Goal: Task Accomplishment & Management: Manage account settings

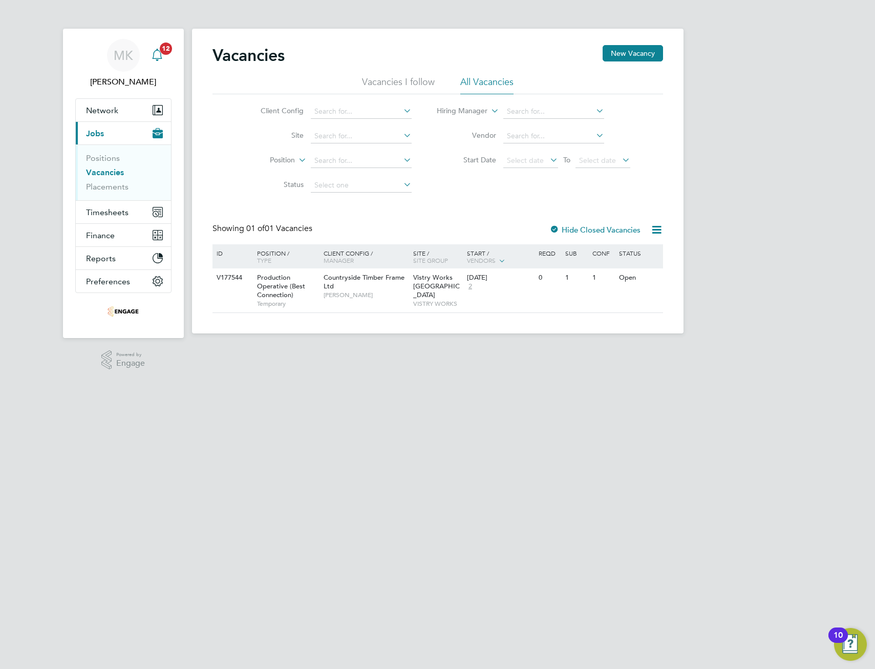
click at [156, 53] on icon "Main navigation" at bounding box center [157, 55] width 12 height 12
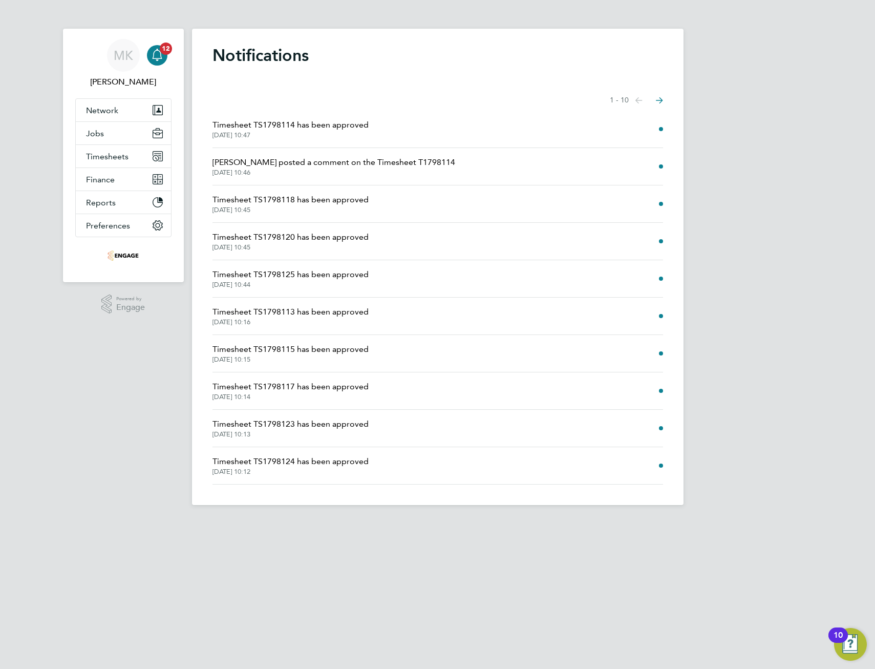
click at [440, 160] on li "James Davies posted a comment on the Timesheet T1798114 11 Aug 2025, 10:46" at bounding box center [437, 166] width 451 height 37
click at [391, 163] on span "James Davies posted a comment on the Timesheet T1798114" at bounding box center [333, 162] width 243 height 12
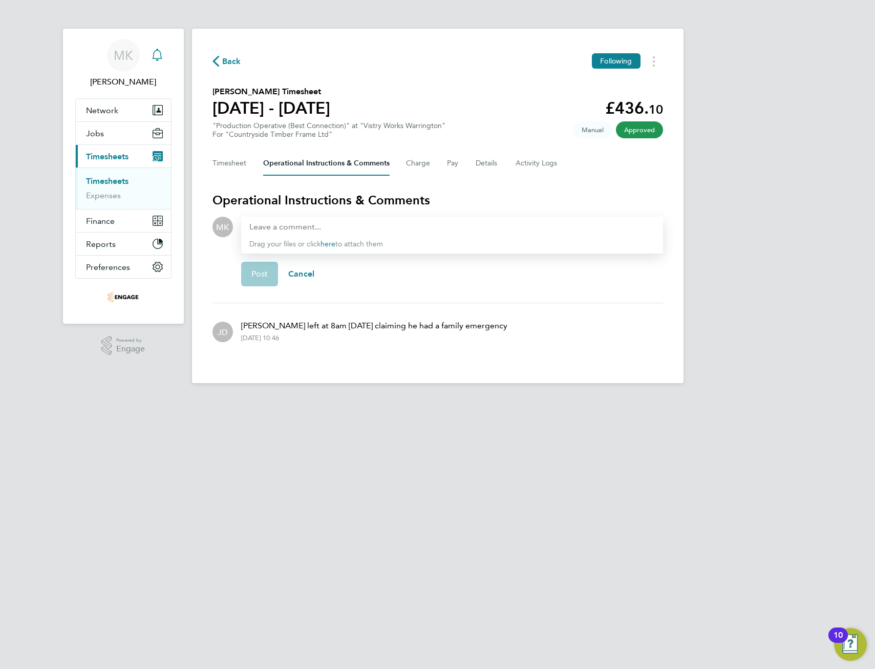
click at [159, 49] on icon "Main navigation" at bounding box center [157, 55] width 12 height 12
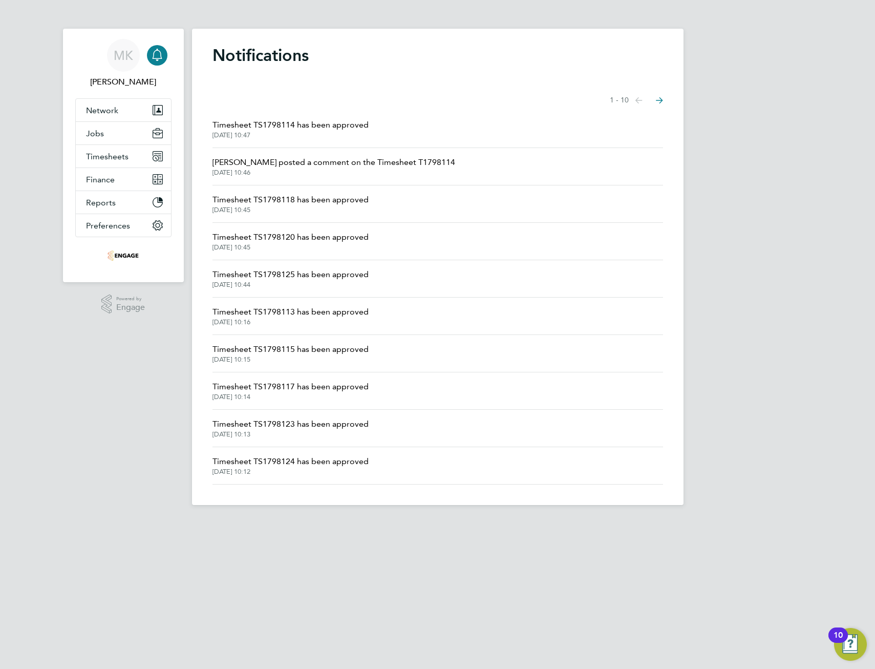
click at [643, 99] on icon "Select page of notifications list" at bounding box center [638, 100] width 7 height 6
click at [109, 156] on span "Timesheets" at bounding box center [107, 157] width 42 height 10
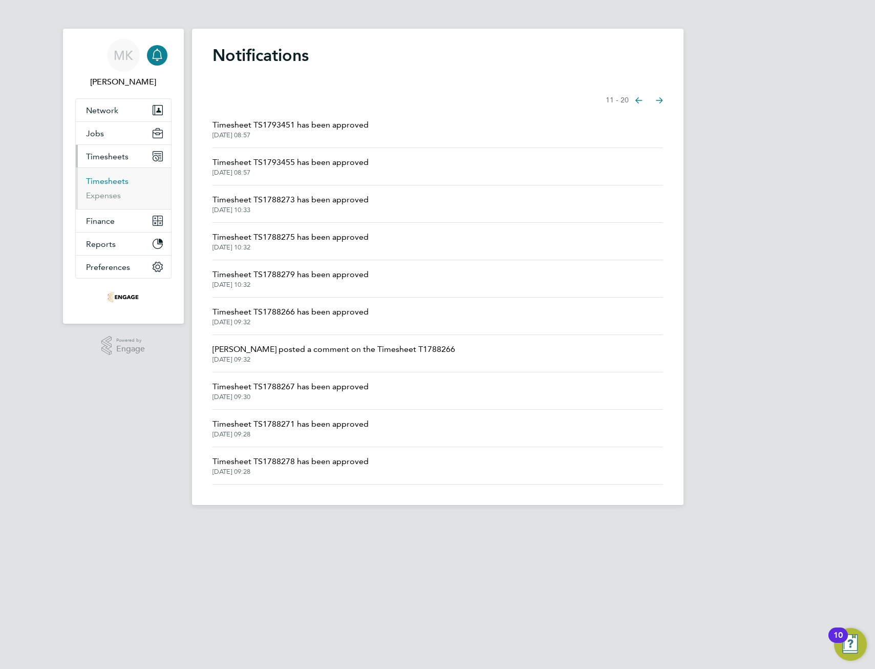
click at [117, 180] on link "Timesheets" at bounding box center [107, 181] width 42 height 10
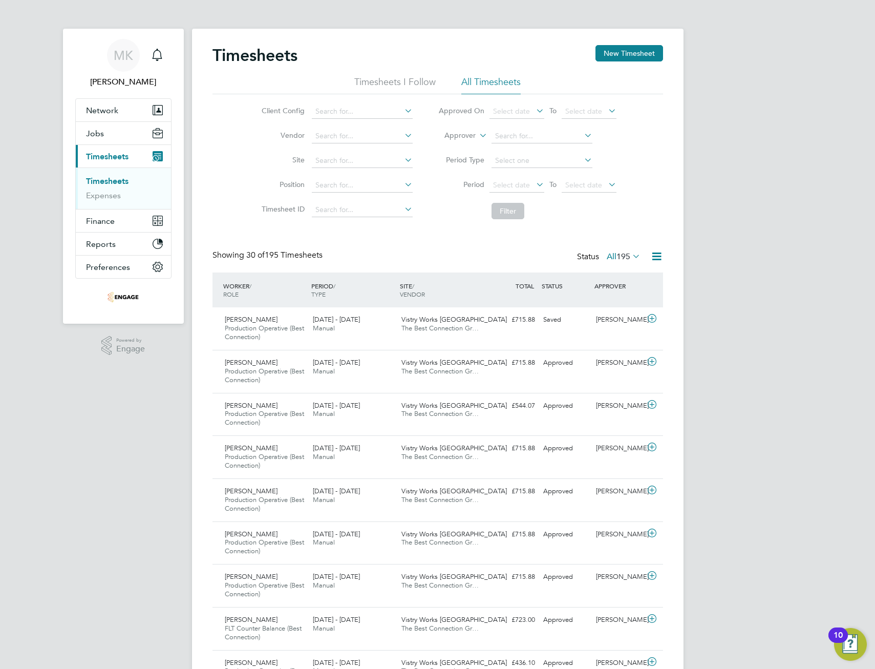
click at [534, 184] on icon at bounding box center [534, 184] width 0 height 14
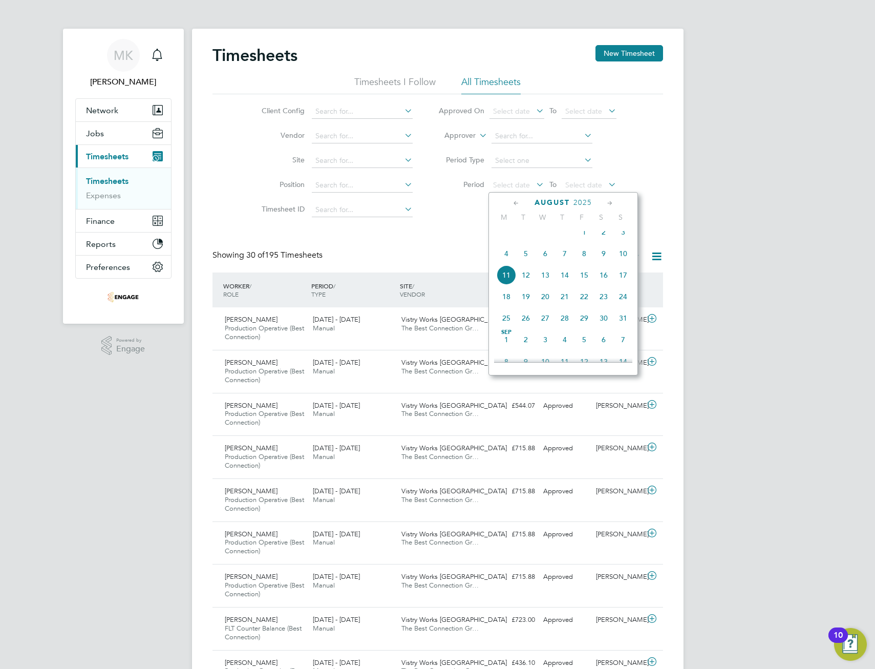
click at [506, 258] on span "4" at bounding box center [506, 253] width 19 height 19
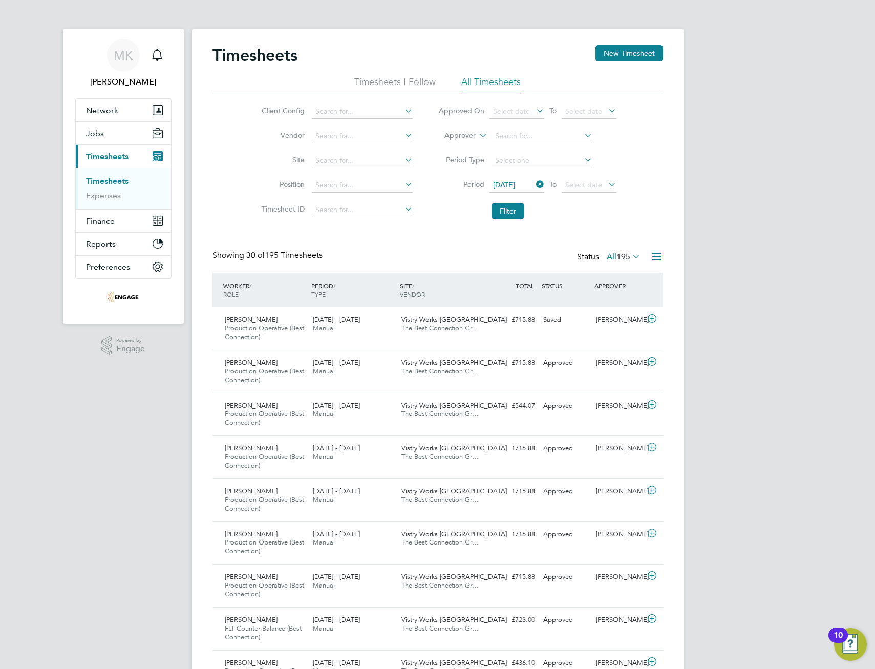
click at [606, 182] on icon at bounding box center [606, 184] width 0 height 14
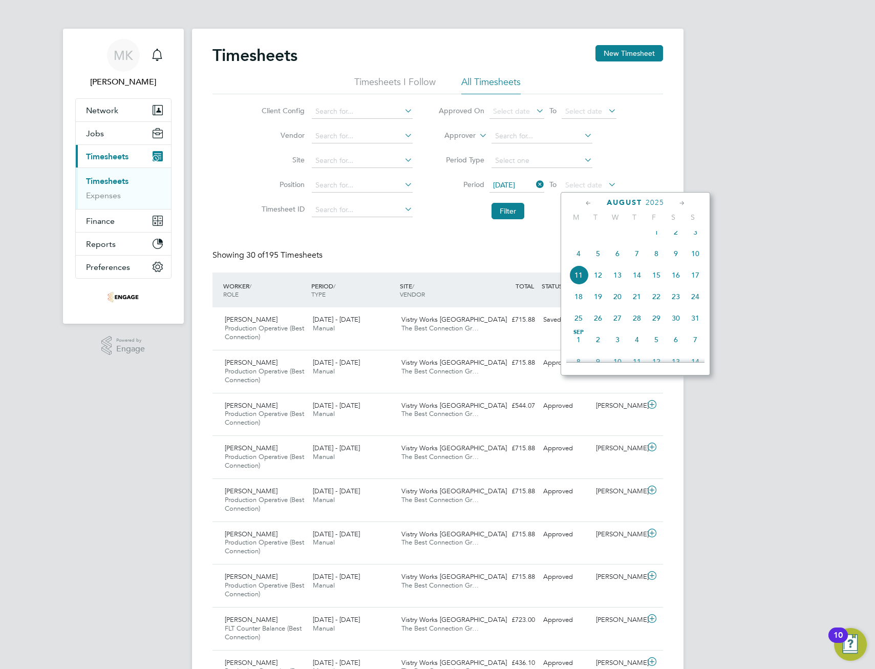
click at [696, 259] on span "10" at bounding box center [695, 253] width 19 height 19
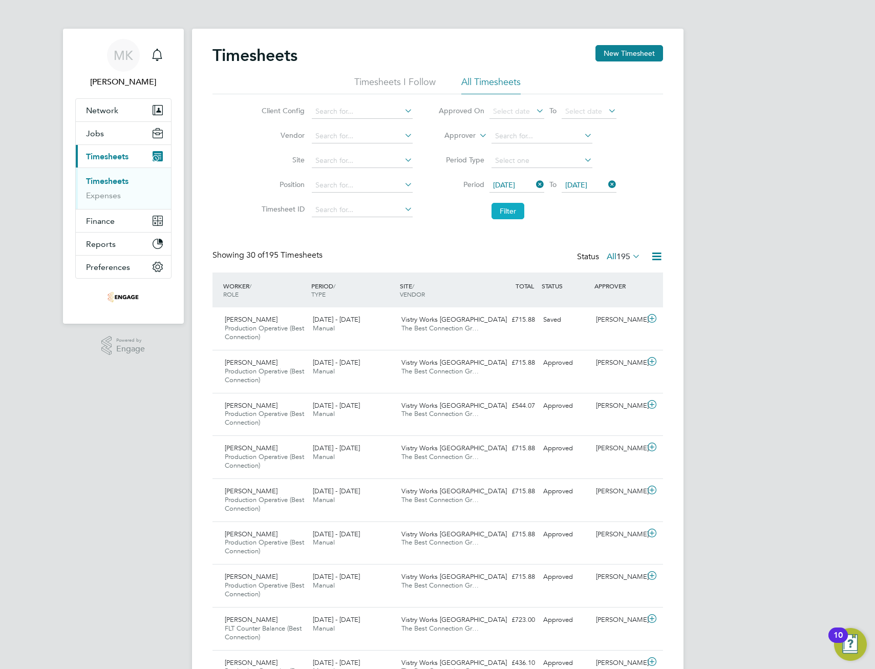
click at [510, 210] on button "Filter" at bounding box center [508, 211] width 33 height 16
click at [546, 330] on div "Viugar Aslanov Production Operative (Best Connection) 4 - 10 Aug 2025 4 - 10 Au…" at bounding box center [437, 328] width 451 height 42
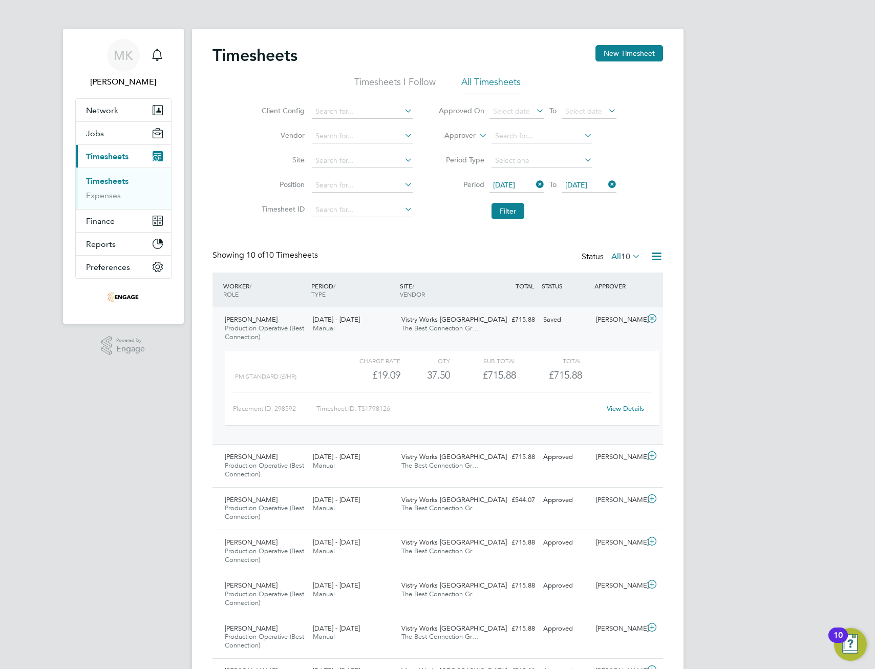
click at [622, 410] on link "View Details" at bounding box center [625, 408] width 37 height 9
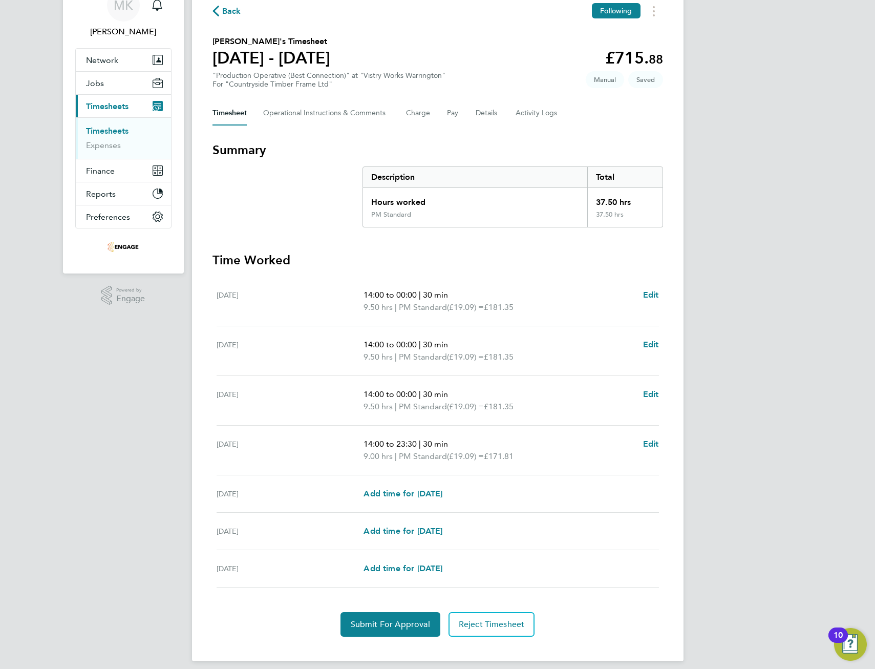
scroll to position [59, 0]
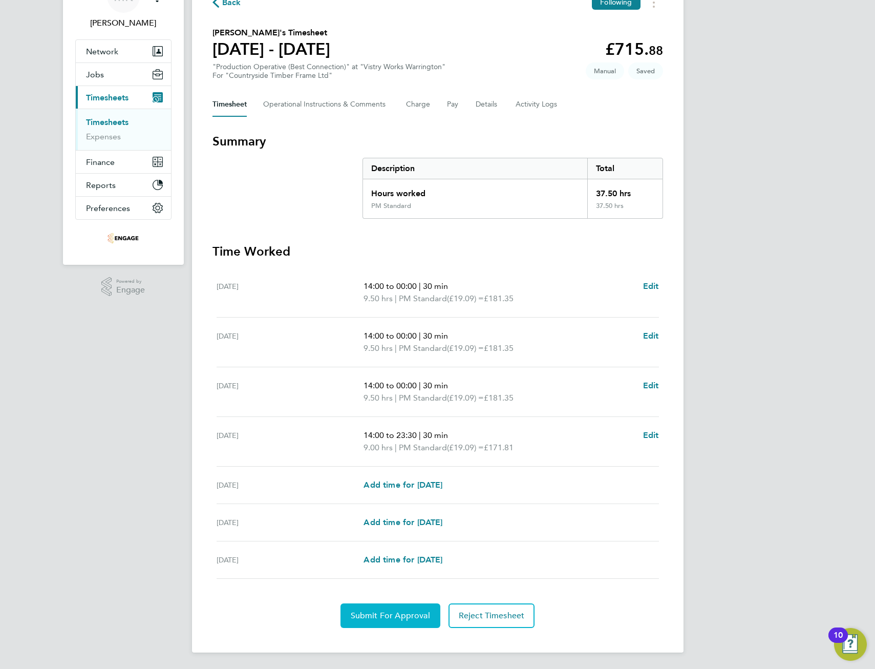
click at [405, 613] on span "Submit For Approval" at bounding box center [390, 615] width 79 height 10
click at [221, 2] on span "Back" at bounding box center [226, 2] width 29 height 10
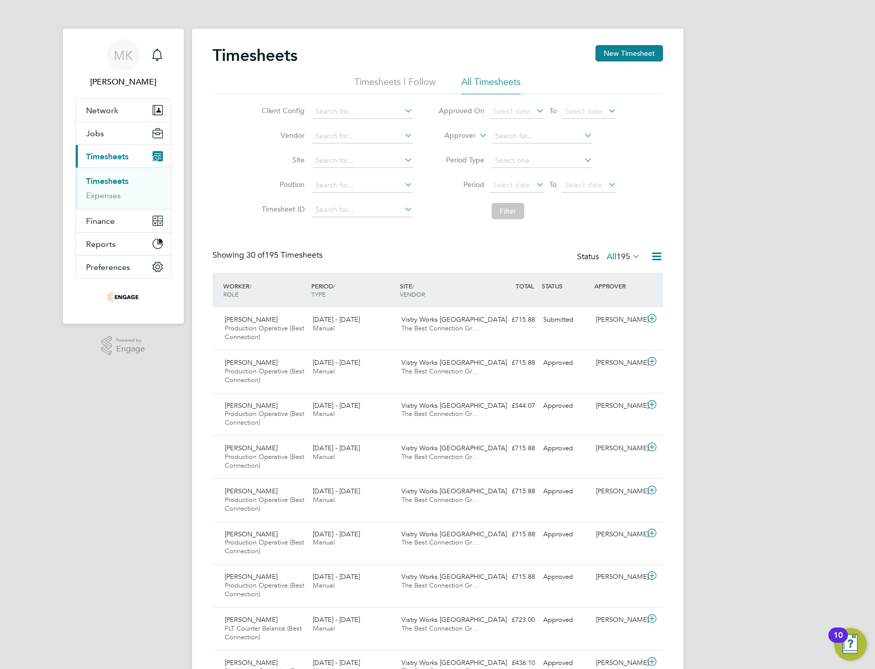
click at [657, 255] on icon at bounding box center [656, 256] width 13 height 13
click at [604, 300] on li "Download Timesheets Report" at bounding box center [593, 300] width 136 height 14
click at [534, 182] on icon at bounding box center [534, 184] width 0 height 14
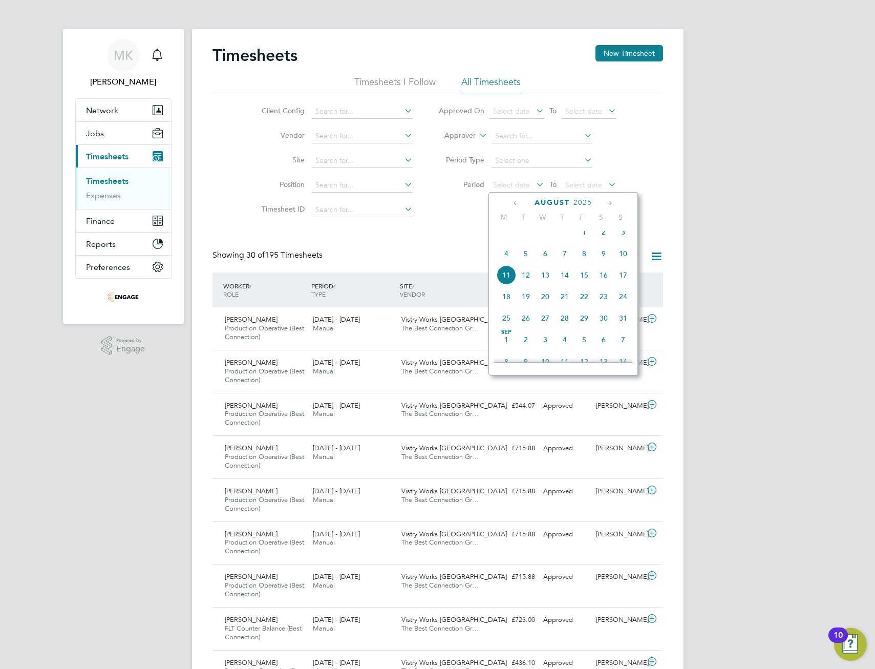
click at [504, 260] on span "4" at bounding box center [506, 253] width 19 height 19
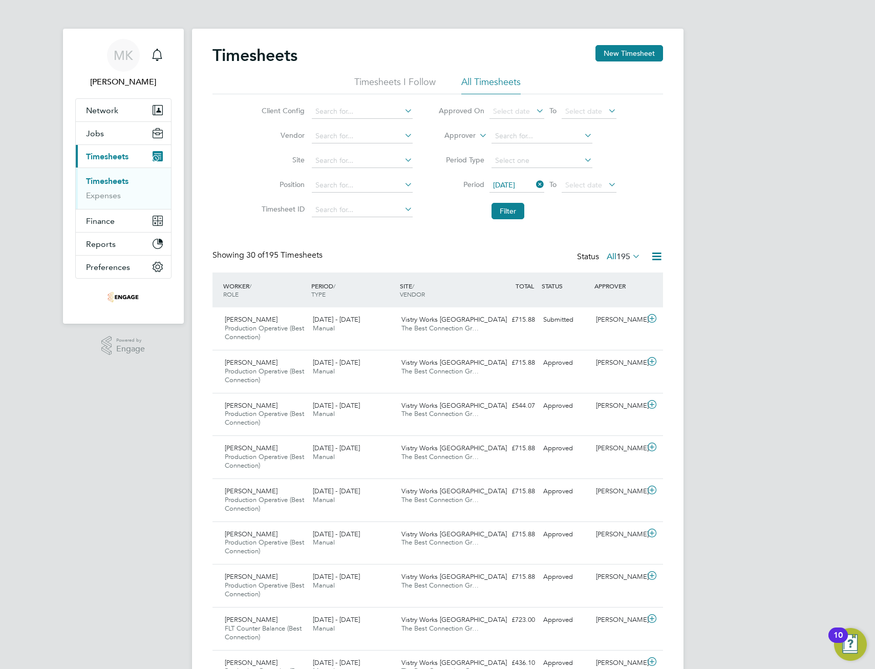
click at [606, 182] on icon at bounding box center [606, 184] width 0 height 14
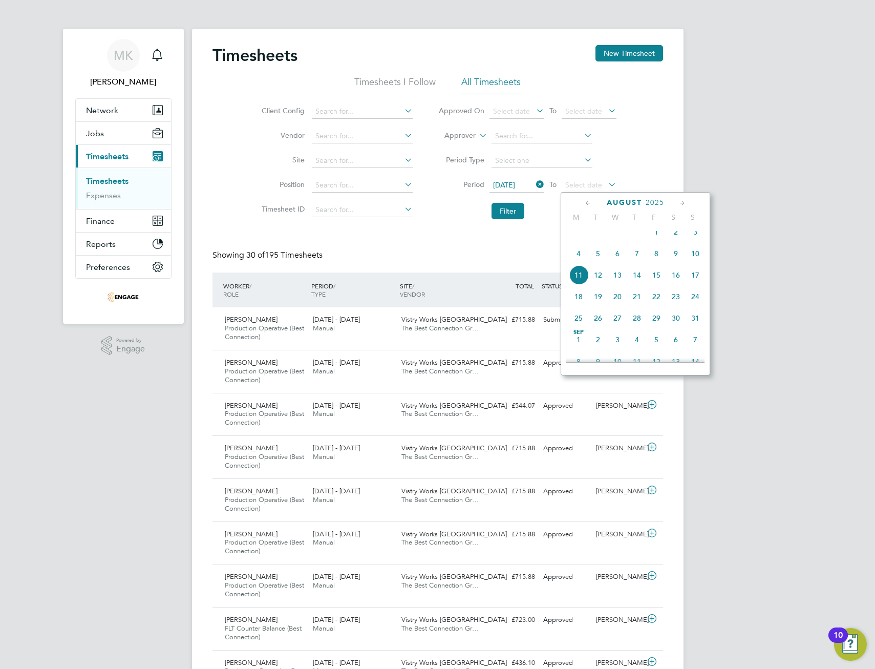
click at [698, 262] on span "10" at bounding box center [695, 253] width 19 height 19
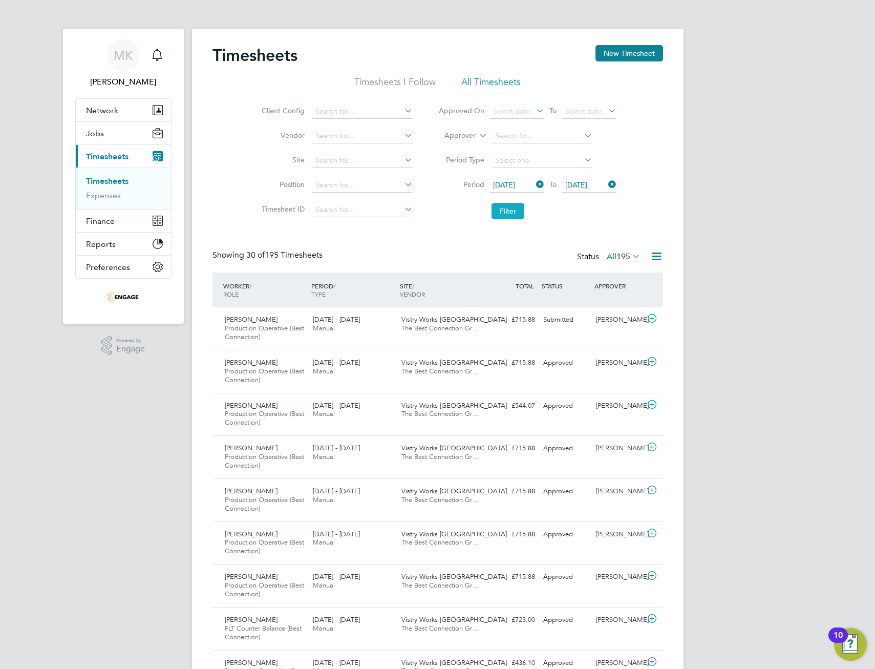
click at [499, 210] on button "Filter" at bounding box center [508, 211] width 33 height 16
click at [656, 254] on icon at bounding box center [656, 256] width 13 height 13
click at [607, 298] on li "Download Timesheets Report" at bounding box center [593, 300] width 136 height 14
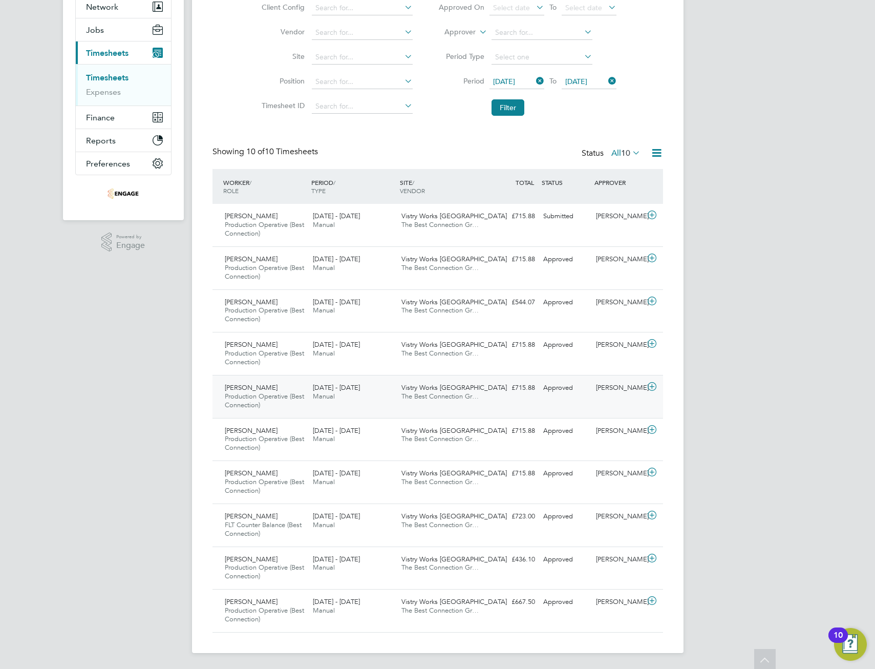
scroll to position [104, 0]
click at [560, 567] on div "Jason Huskie Production Operative (Best Connection) 4 - 10 Aug 2025 4 - 10 Aug …" at bounding box center [437, 567] width 451 height 43
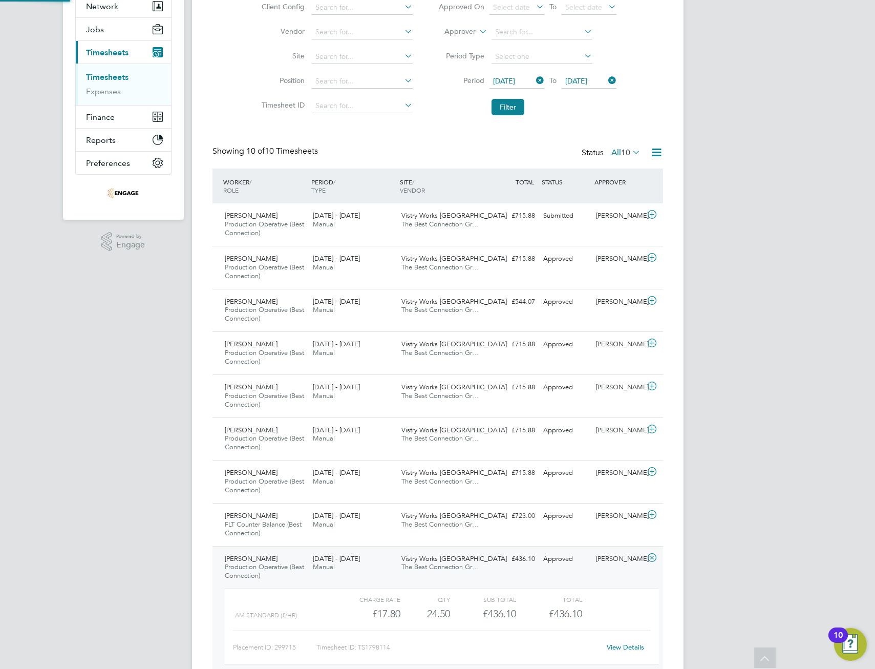
scroll to position [17, 100]
click at [627, 611] on div "AM Standard (£/HR) £17.80 24.5 24.50 25 £436.10 £436.10" at bounding box center [442, 613] width 434 height 17
click at [623, 648] on link "View Details" at bounding box center [625, 647] width 37 height 9
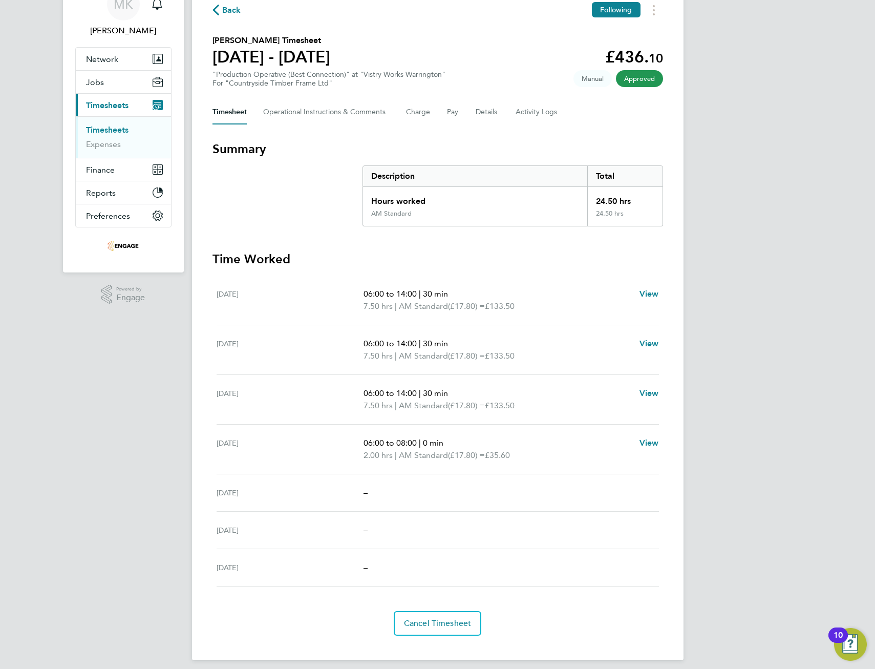
scroll to position [59, 0]
